Goal: Information Seeking & Learning: Learn about a topic

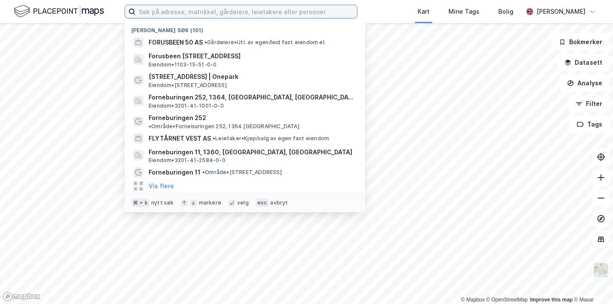
click at [187, 15] on input at bounding box center [246, 11] width 222 height 13
paste input "BYGGMESTERFIRMA GAARDEN OG DELÅS AS"
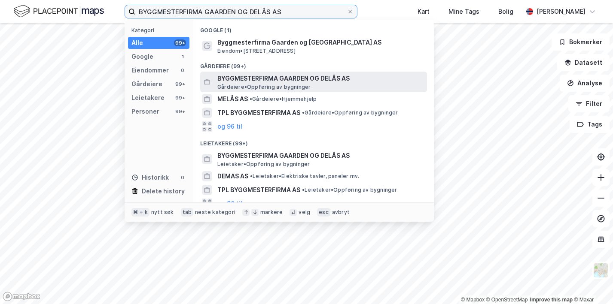
type input "BYGGMESTERFIRMA GAARDEN OG DELÅS AS"
click at [245, 78] on span "BYGGMESTERFIRMA GAARDEN OG DELÅS AS" at bounding box center [320, 78] width 206 height 10
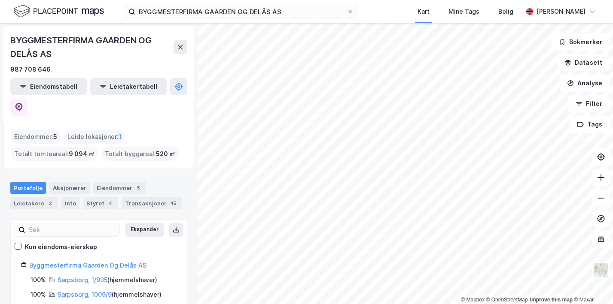
scroll to position [55, 0]
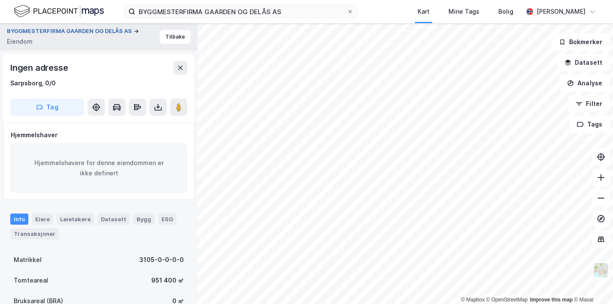
click at [90, 27] on button "BYGGMESTERFIRMA GAARDEN OG DELÅS AS" at bounding box center [70, 31] width 127 height 9
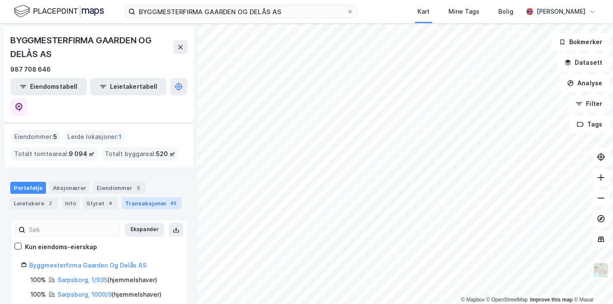
scroll to position [55, 0]
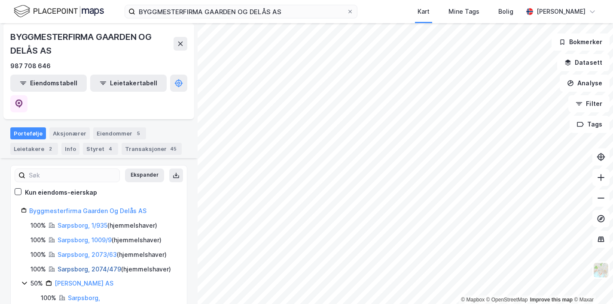
click at [76, 266] on link "Sarpsborg, 2074/479" at bounding box center [90, 269] width 64 height 7
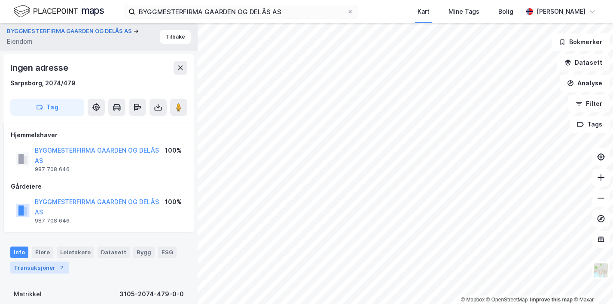
click at [39, 269] on div "Transaksjoner 2" at bounding box center [39, 268] width 59 height 12
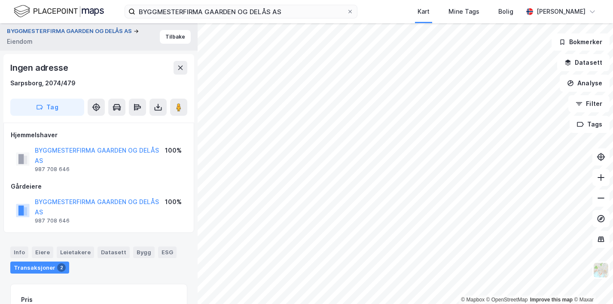
click at [61, 31] on button "BYGGMESTERFIRMA GAARDEN OG DELÅS AS" at bounding box center [70, 31] width 127 height 9
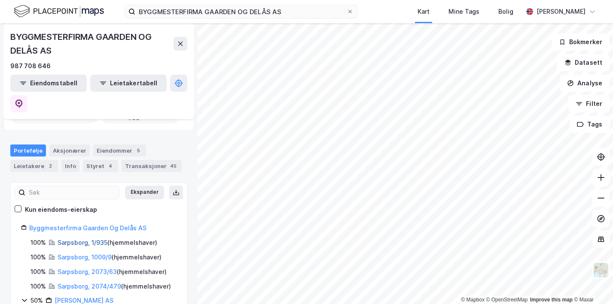
scroll to position [38, 0]
click at [75, 239] on link "Sarpsborg, 1/935" at bounding box center [83, 242] width 50 height 7
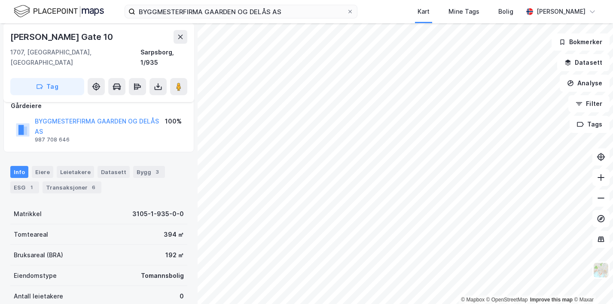
scroll to position [16, 0]
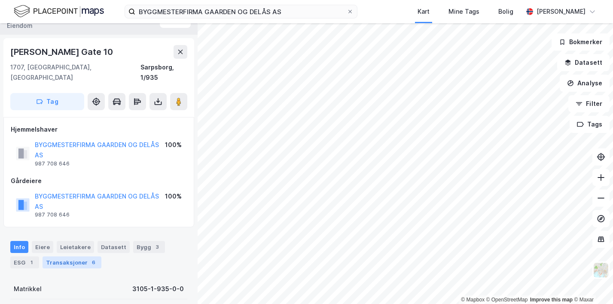
click at [75, 257] on div "Transaksjoner 6" at bounding box center [72, 263] width 59 height 12
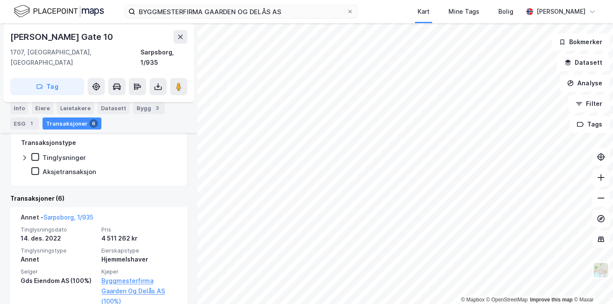
scroll to position [241, 0]
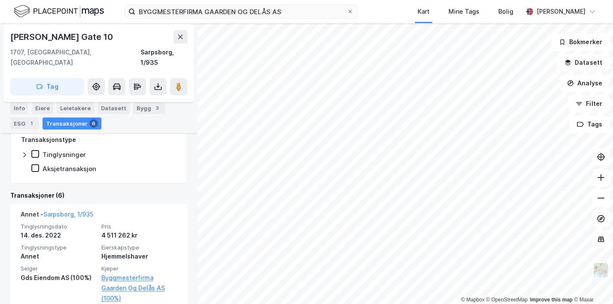
click at [79, 35] on div "[PERSON_NAME] Gate 10" at bounding box center [62, 37] width 104 height 14
copy div "[PERSON_NAME] Gate 10"
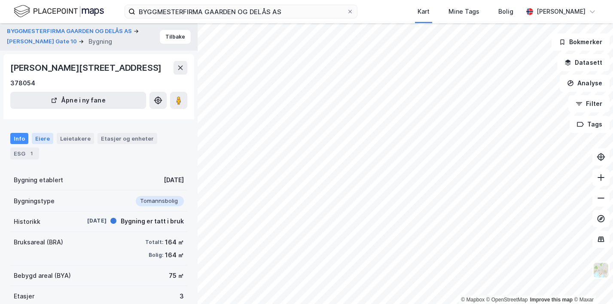
click at [43, 144] on div "Eiere" at bounding box center [42, 138] width 21 height 11
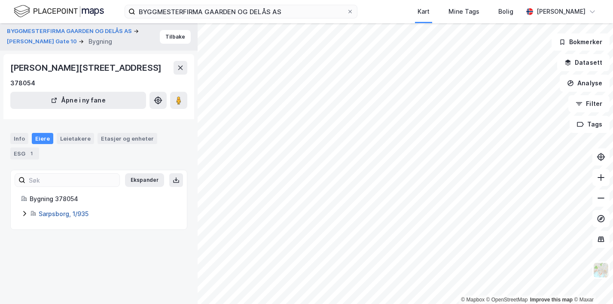
click at [66, 210] on link "Sarpsborg, 1/935" at bounding box center [64, 213] width 50 height 7
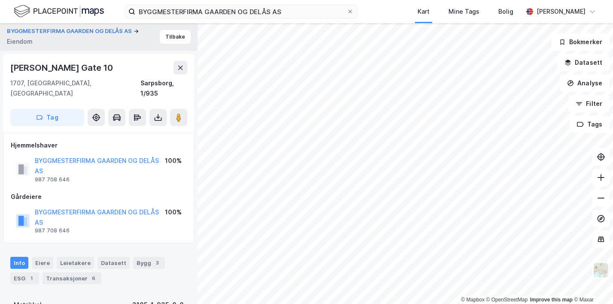
scroll to position [0, 0]
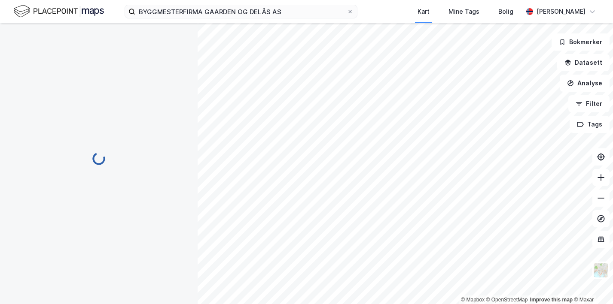
scroll to position [0, 0]
